Goal: Information Seeking & Learning: Learn about a topic

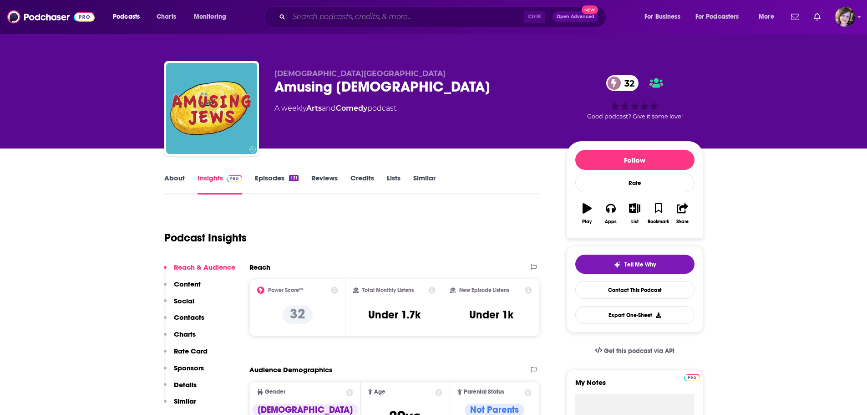
click at [314, 15] on input "Search podcasts, credits, & more..." at bounding box center [406, 17] width 235 height 15
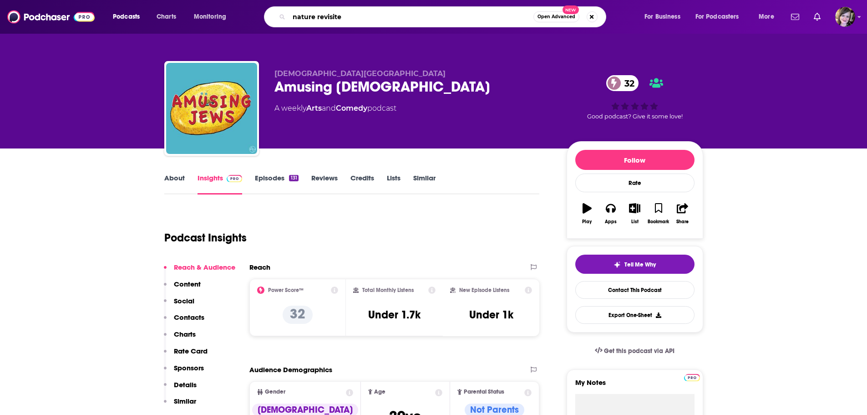
type input "nature revisited"
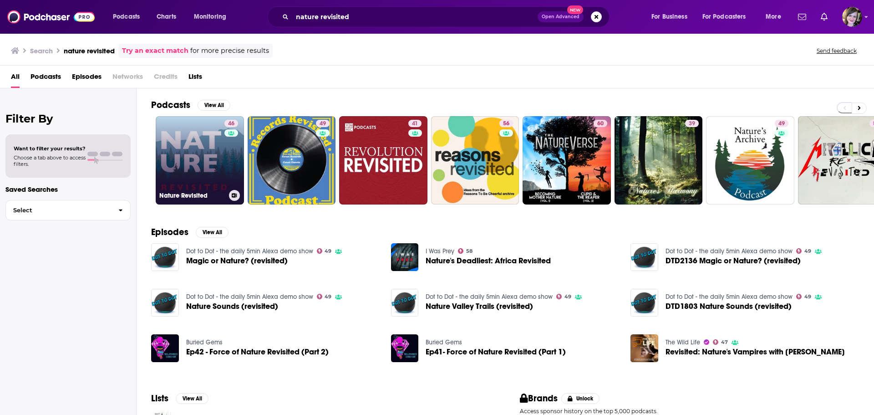
click at [185, 150] on link "46 Nature Revisited" at bounding box center [200, 160] width 88 height 88
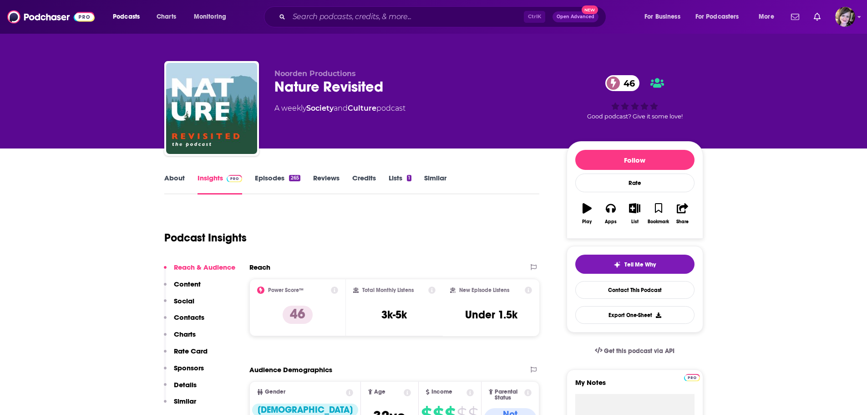
click at [176, 182] on link "About" at bounding box center [174, 183] width 20 height 21
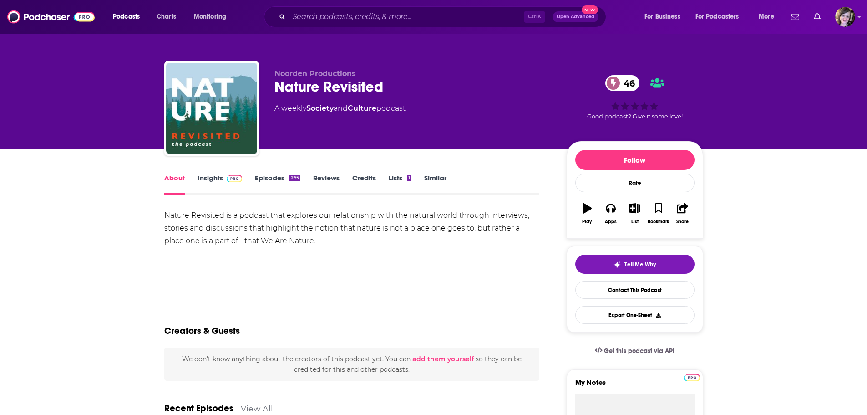
click at [211, 181] on link "Insights" at bounding box center [220, 183] width 45 height 21
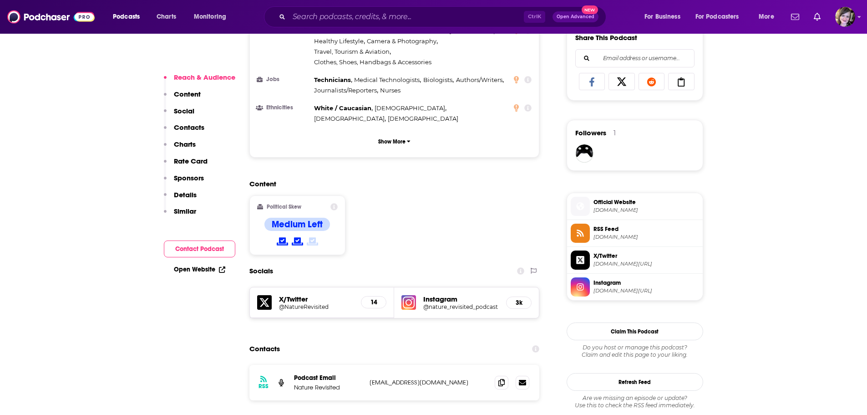
scroll to position [683, 0]
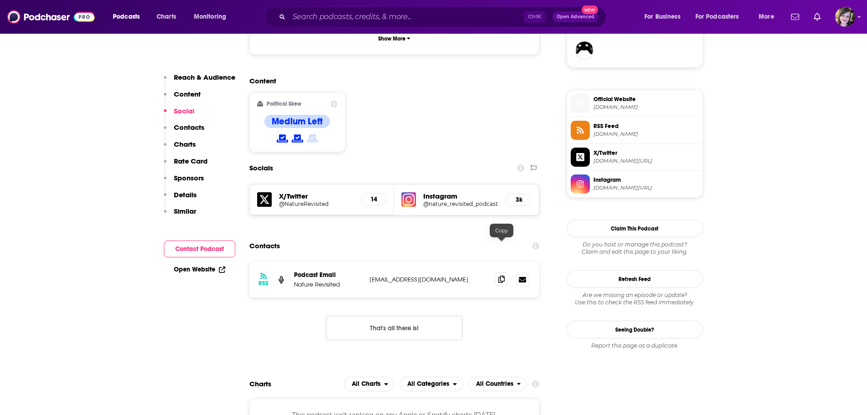
click at [502, 275] on icon at bounding box center [501, 278] width 6 height 7
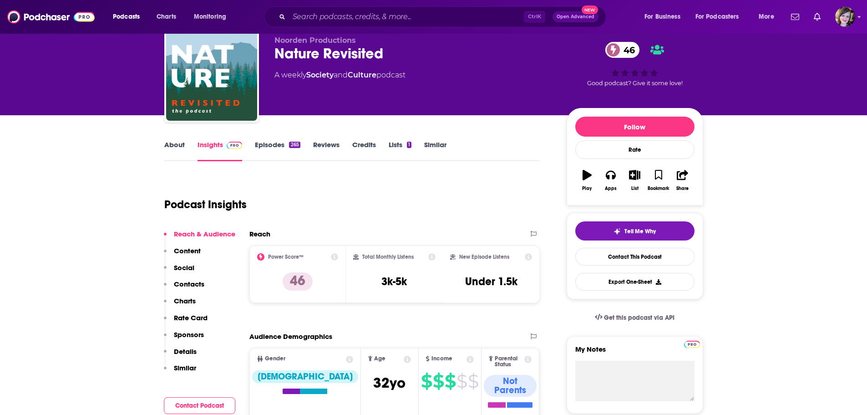
scroll to position [0, 0]
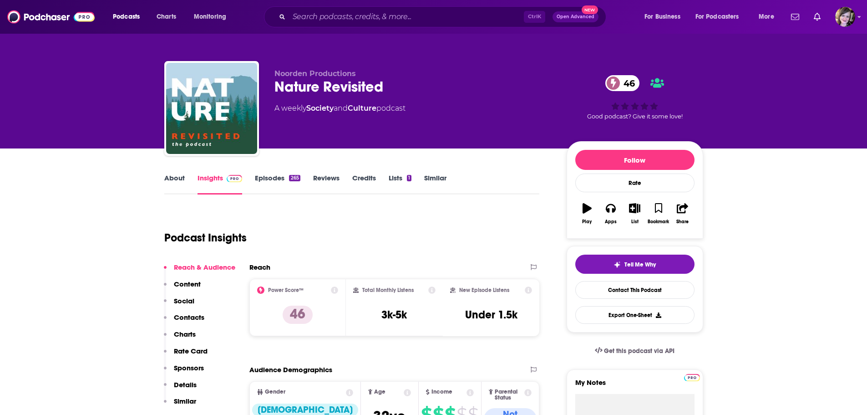
click at [180, 173] on link "About" at bounding box center [174, 183] width 20 height 21
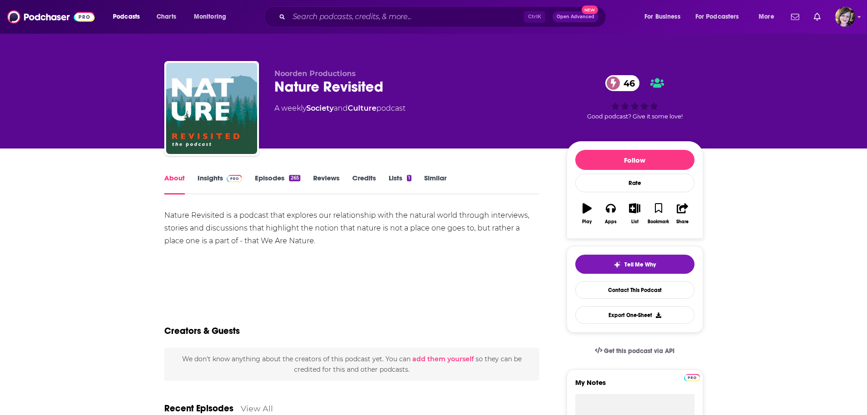
click at [212, 177] on link "Insights" at bounding box center [220, 183] width 45 height 21
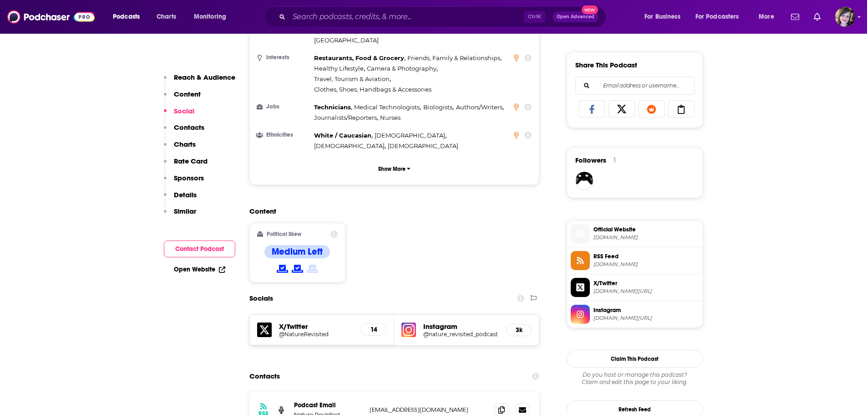
scroll to position [683, 0]
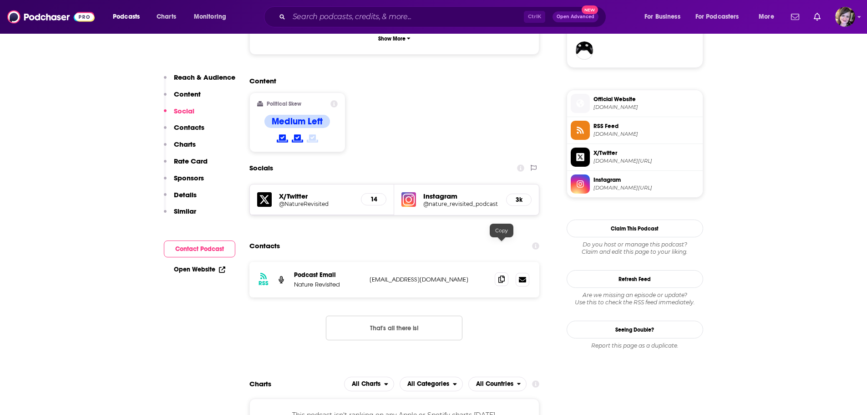
click at [504, 275] on icon at bounding box center [501, 278] width 6 height 7
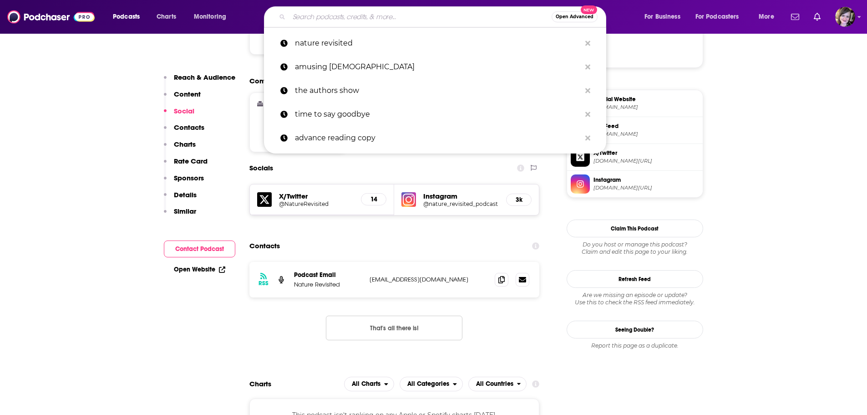
click at [321, 16] on input "Search podcasts, credits, & more..." at bounding box center [420, 17] width 263 height 15
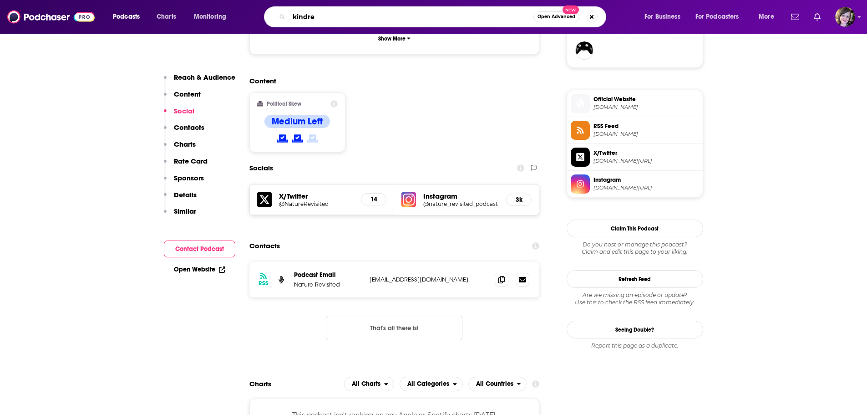
type input "kindred"
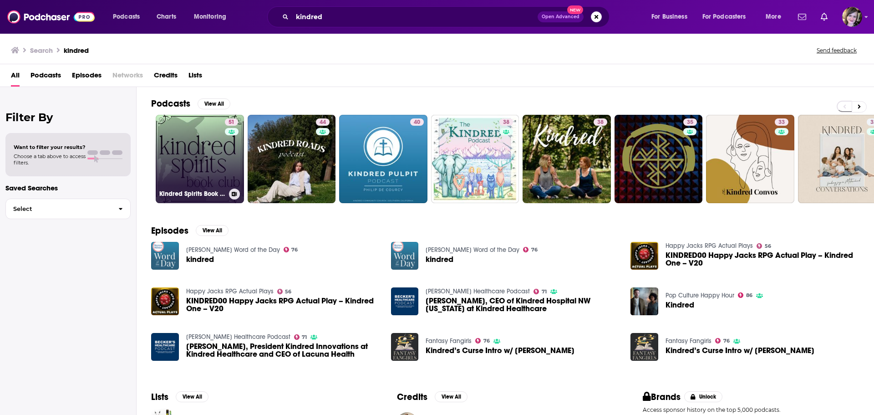
click at [179, 157] on link "51 Kindred Spirits Book Club" at bounding box center [200, 159] width 88 height 88
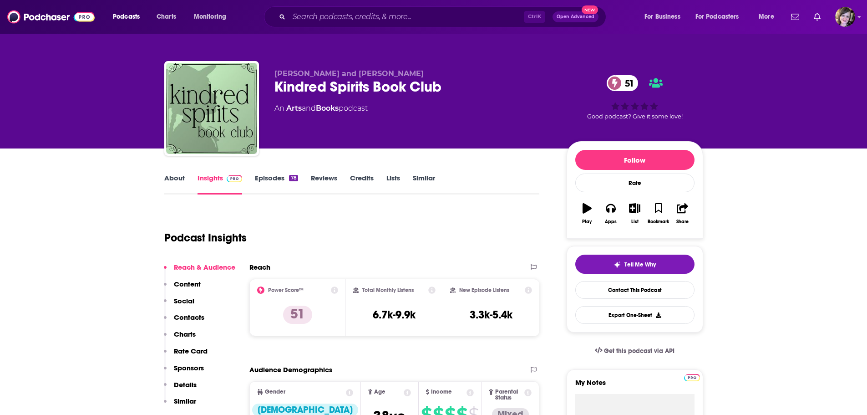
click at [173, 179] on link "About" at bounding box center [174, 183] width 20 height 21
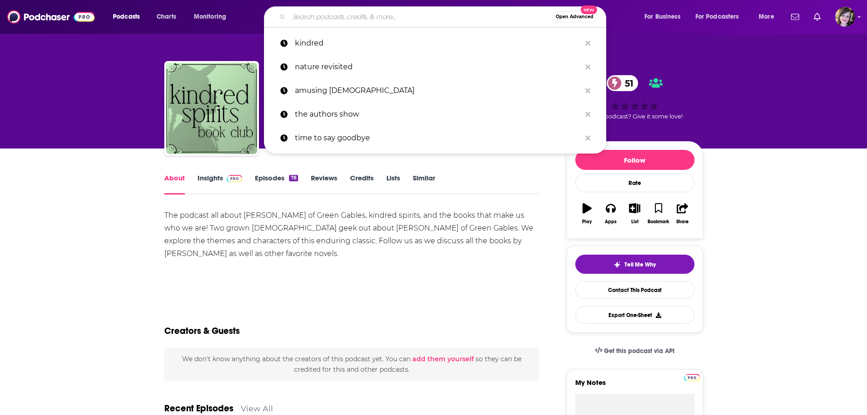
click at [351, 15] on input "Search podcasts, credits, & more..." at bounding box center [420, 17] width 263 height 15
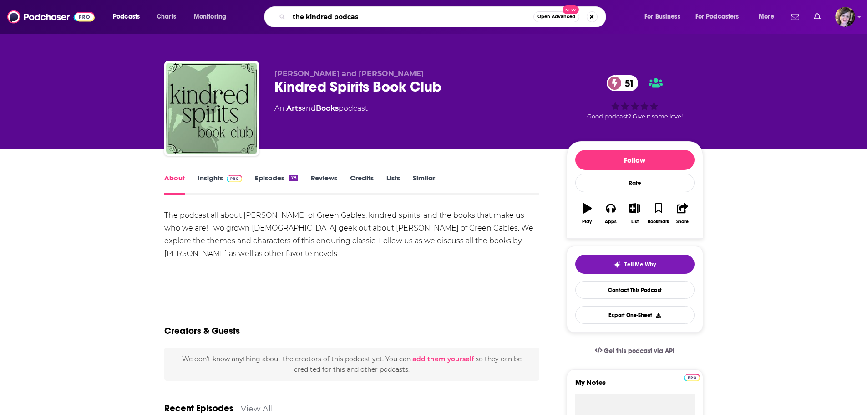
type input "the kindred podcast"
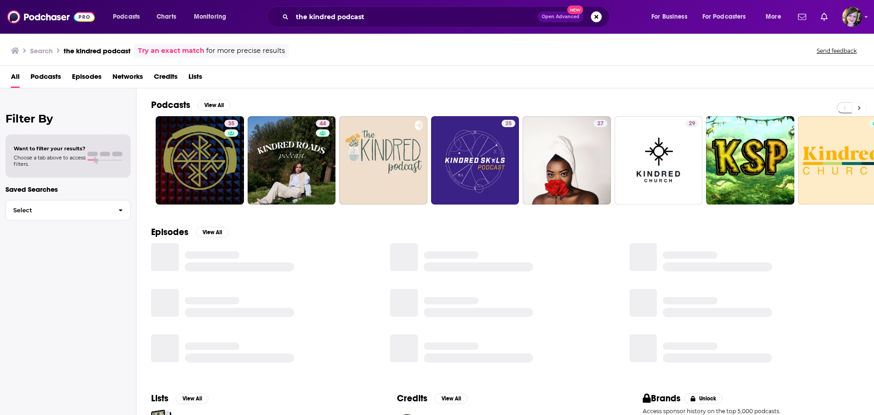
click at [858, 107] on icon at bounding box center [858, 108] width 3 height 6
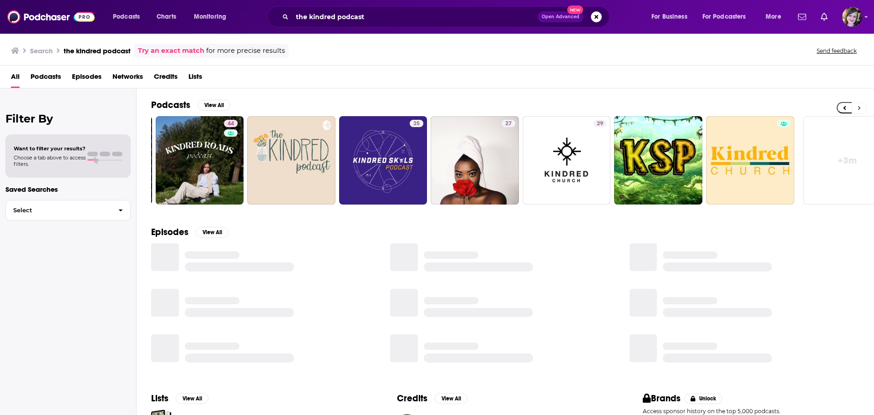
scroll to position [0, 113]
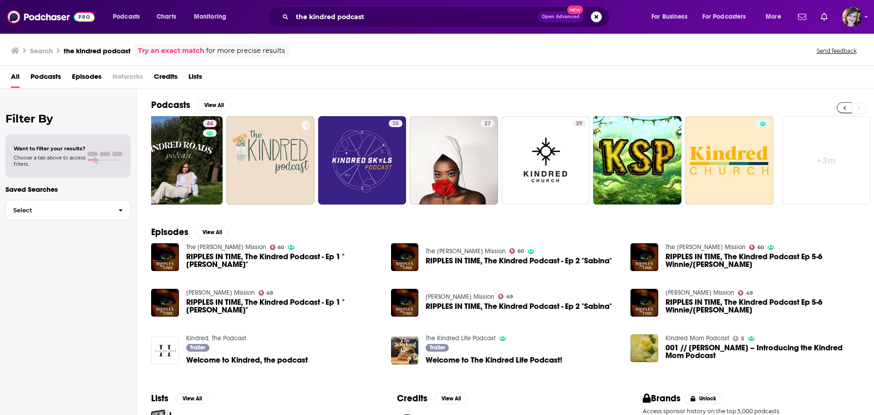
click at [844, 107] on icon at bounding box center [844, 108] width 3 height 4
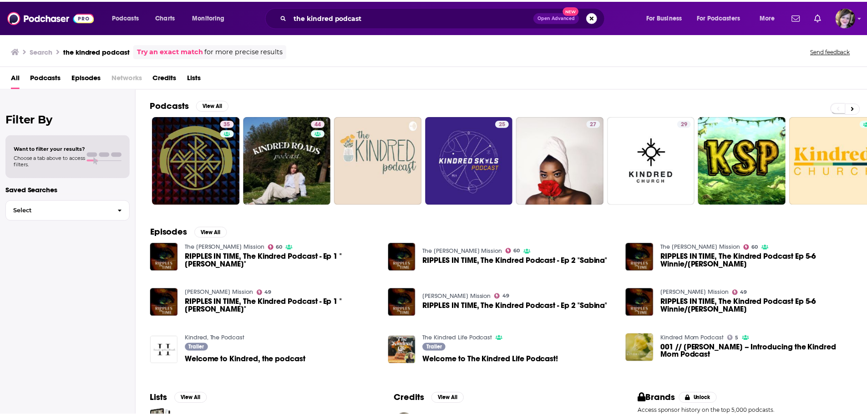
scroll to position [0, 0]
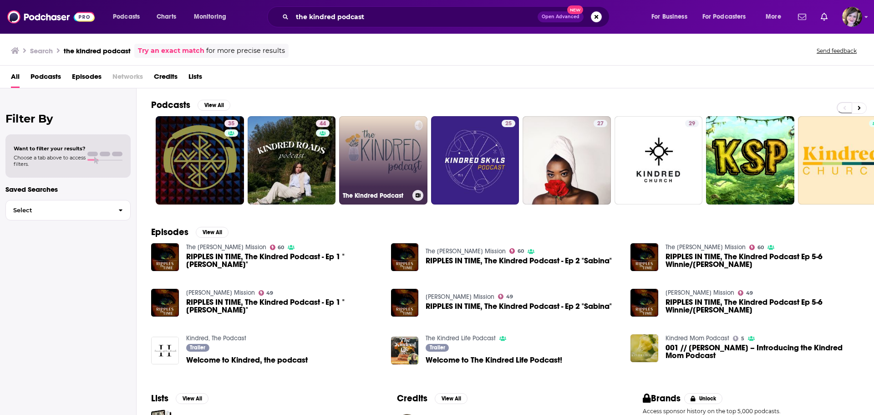
click at [395, 152] on link "The Kindred Podcast" at bounding box center [383, 160] width 88 height 88
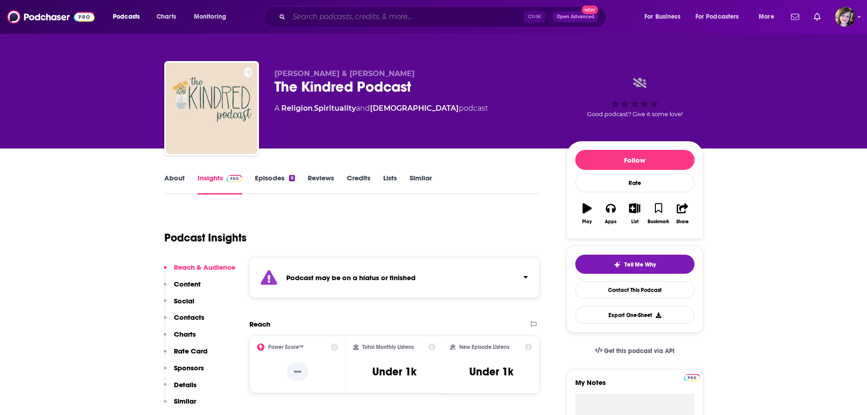
click at [326, 10] on input "Search podcasts, credits, & more..." at bounding box center [406, 17] width 235 height 15
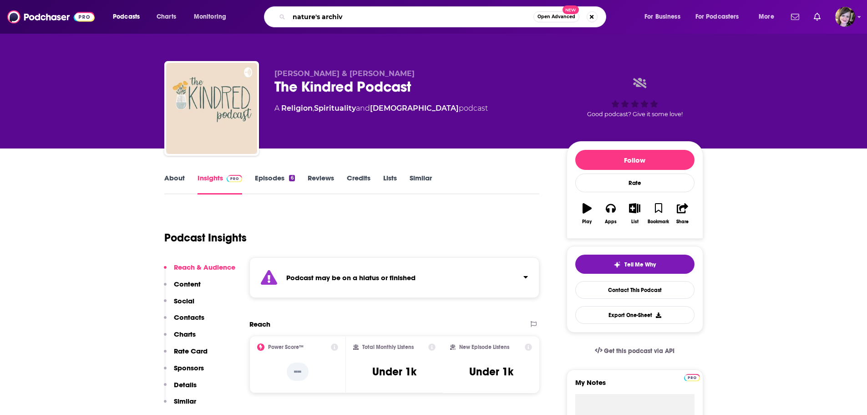
type input "nature's archive"
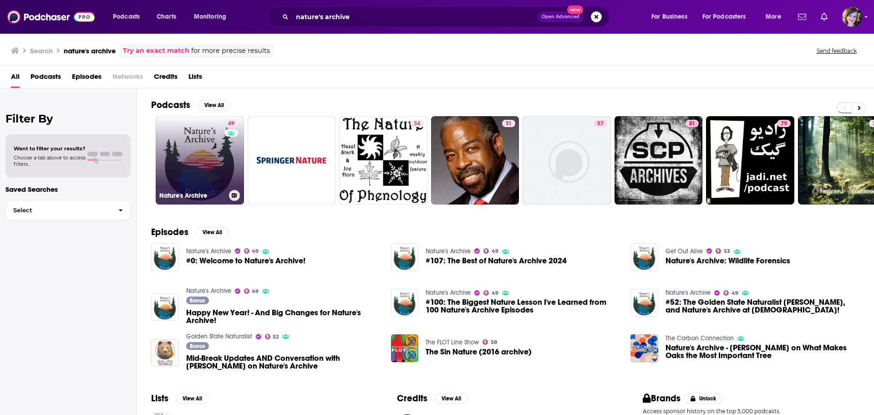
click at [179, 154] on link "49 Nature's Archive" at bounding box center [200, 160] width 88 height 88
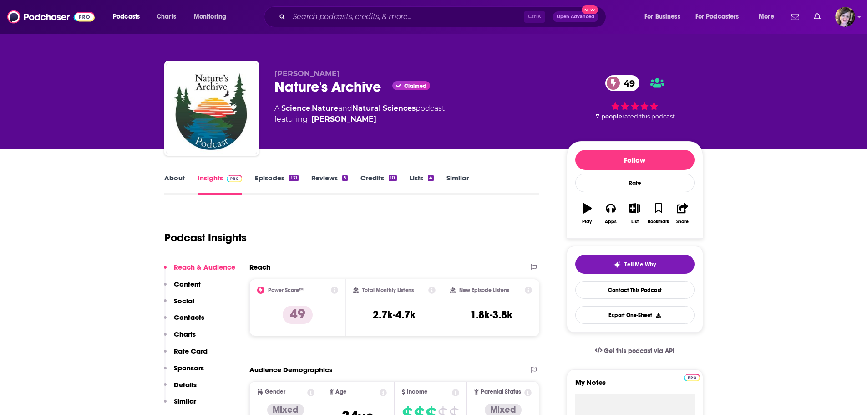
click at [170, 180] on link "About" at bounding box center [174, 183] width 20 height 21
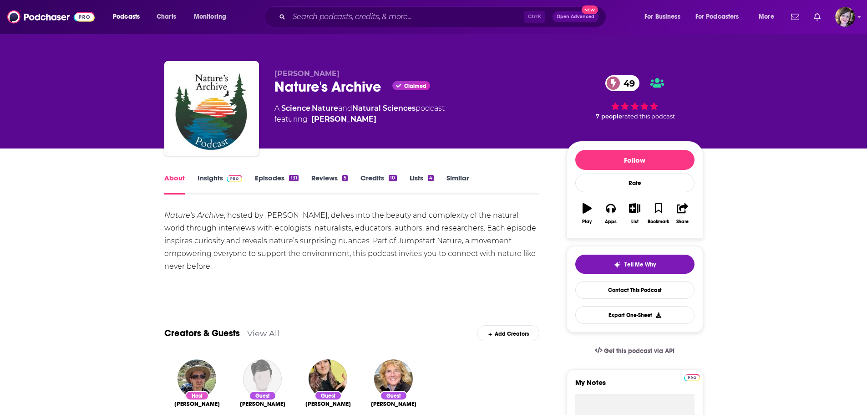
click at [210, 180] on link "Insights" at bounding box center [220, 183] width 45 height 21
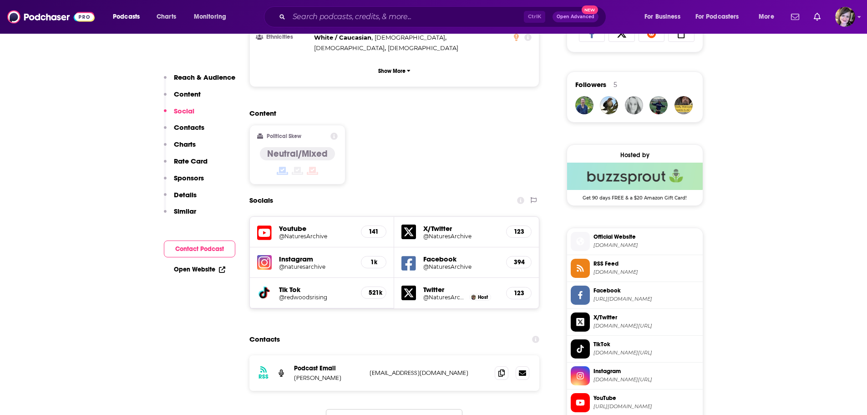
scroll to position [637, 0]
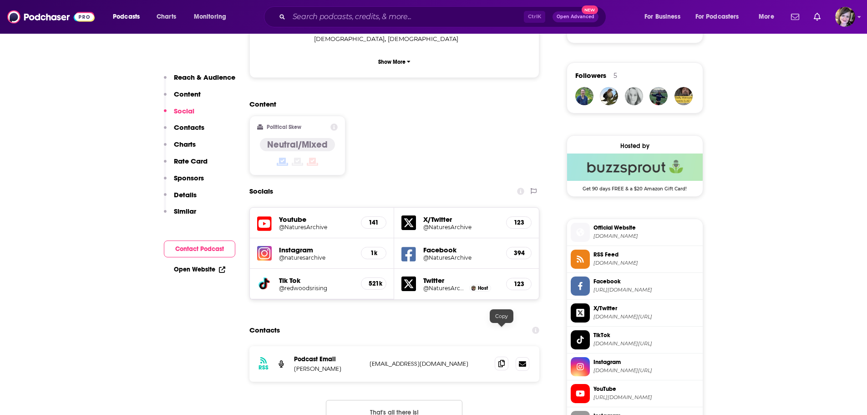
click at [502, 360] on icon at bounding box center [501, 363] width 6 height 7
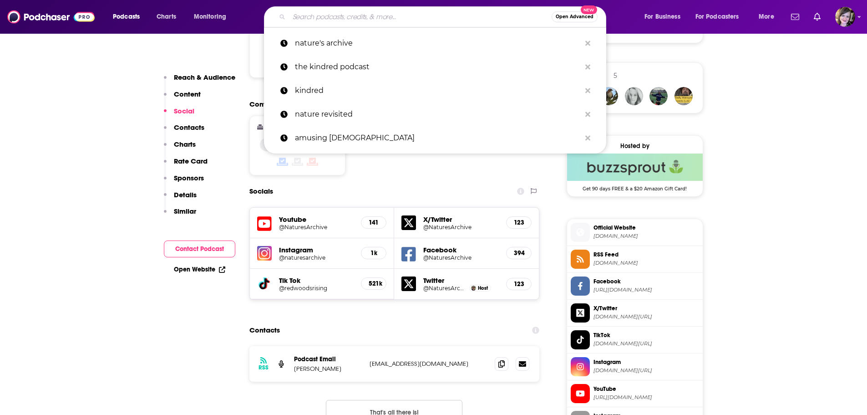
click at [341, 21] on input "Search podcasts, credits, & more..." at bounding box center [420, 17] width 263 height 15
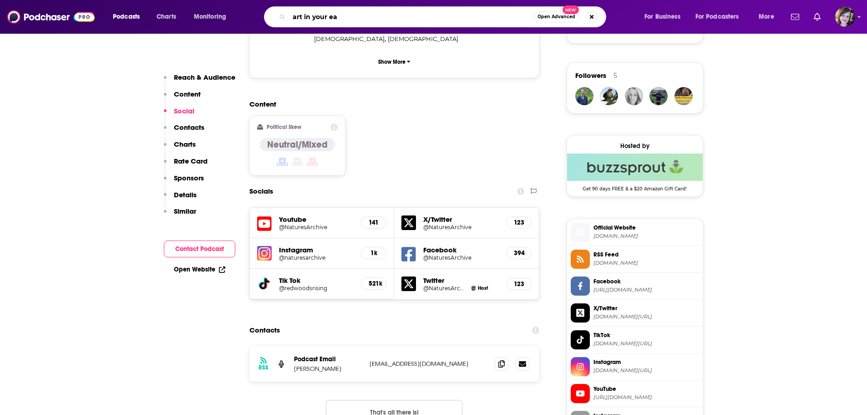
type input "art in your ear"
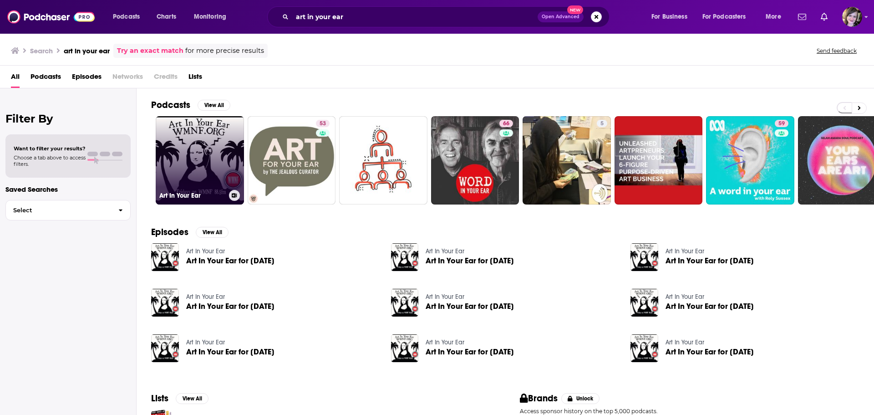
click at [203, 145] on link "Art In Your Ear" at bounding box center [200, 160] width 88 height 88
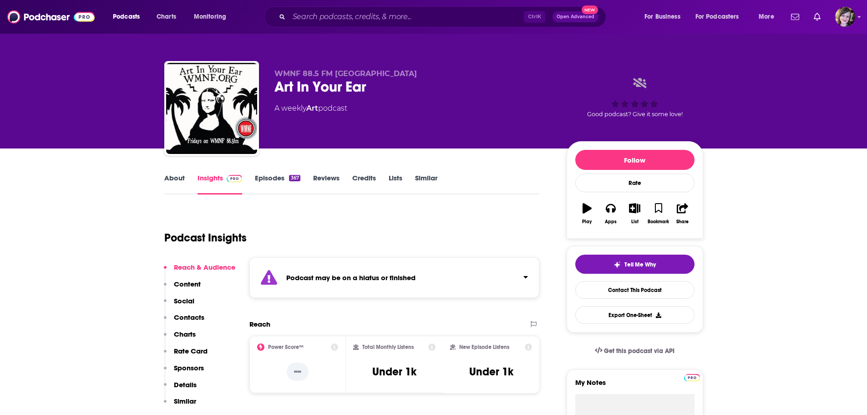
click at [175, 177] on link "About" at bounding box center [174, 183] width 20 height 21
click at [330, 17] on input "Search podcasts, credits, & more..." at bounding box center [406, 17] width 235 height 15
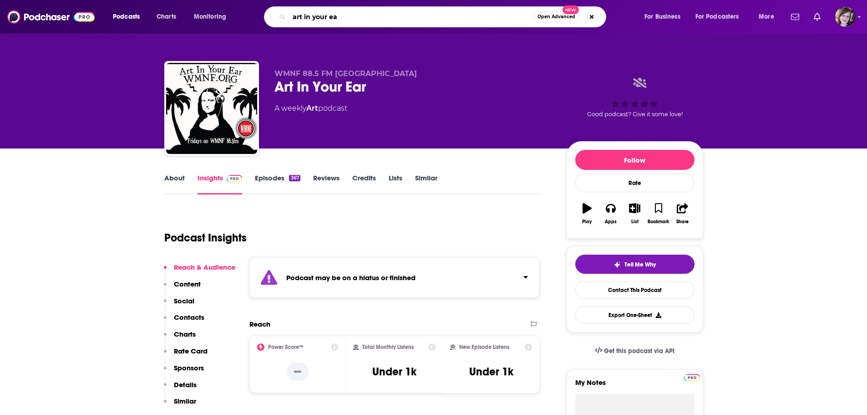
type input "art in your ear"
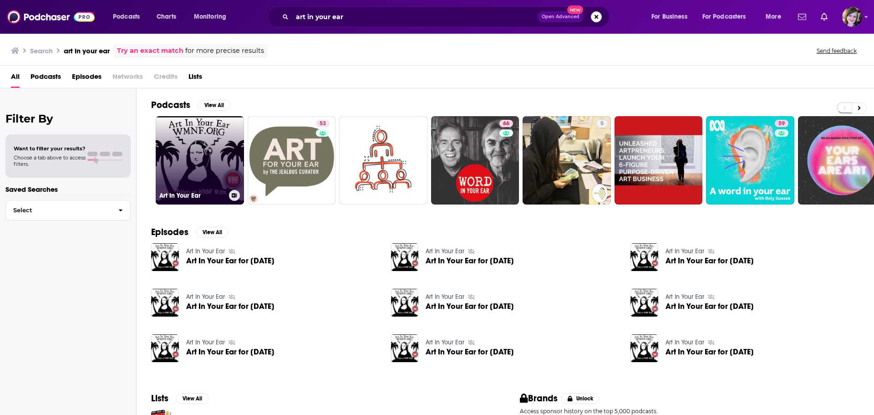
click at [180, 153] on link "Art In Your Ear" at bounding box center [200, 160] width 88 height 88
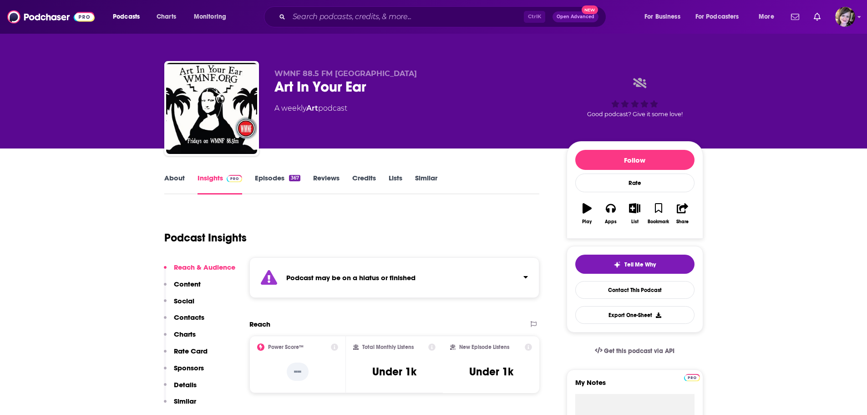
click at [174, 176] on link "About" at bounding box center [174, 183] width 20 height 21
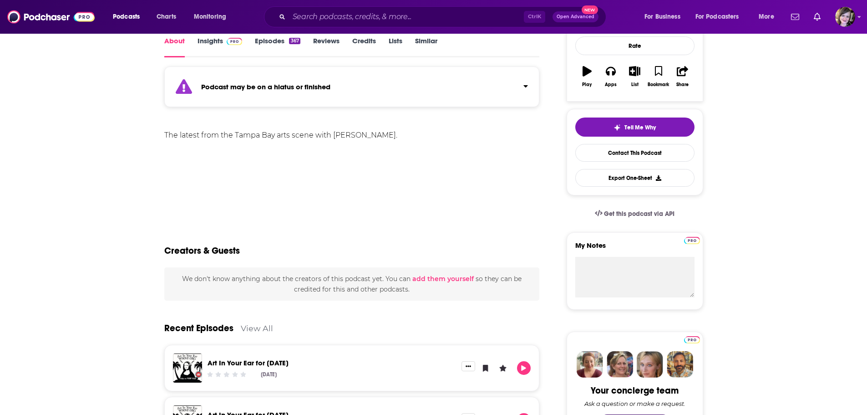
scroll to position [137, 0]
